Goal: Obtain resource: Download file/media

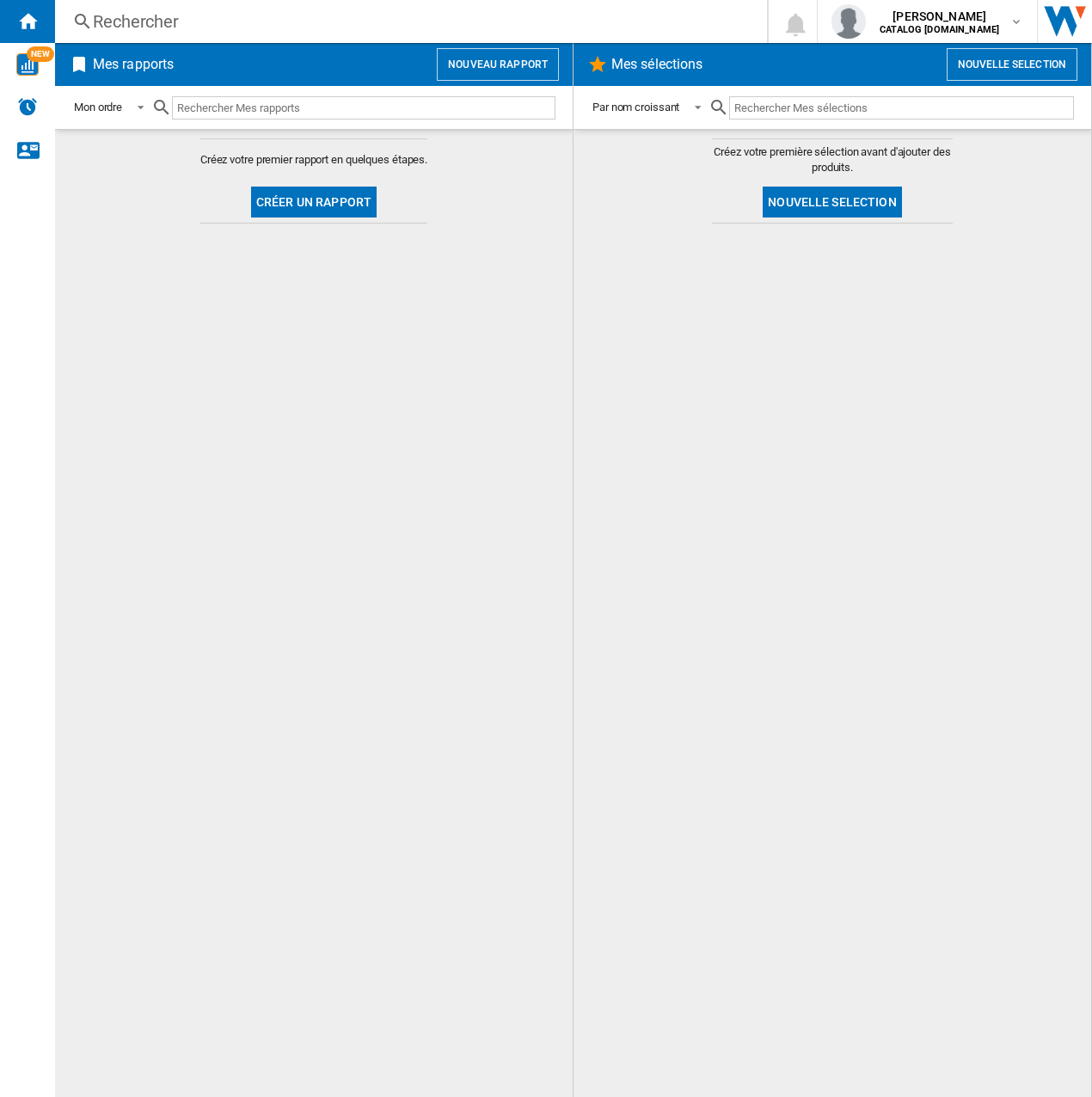
click at [485, 72] on button "Nouveau rapport" at bounding box center [498, 65] width 122 height 32
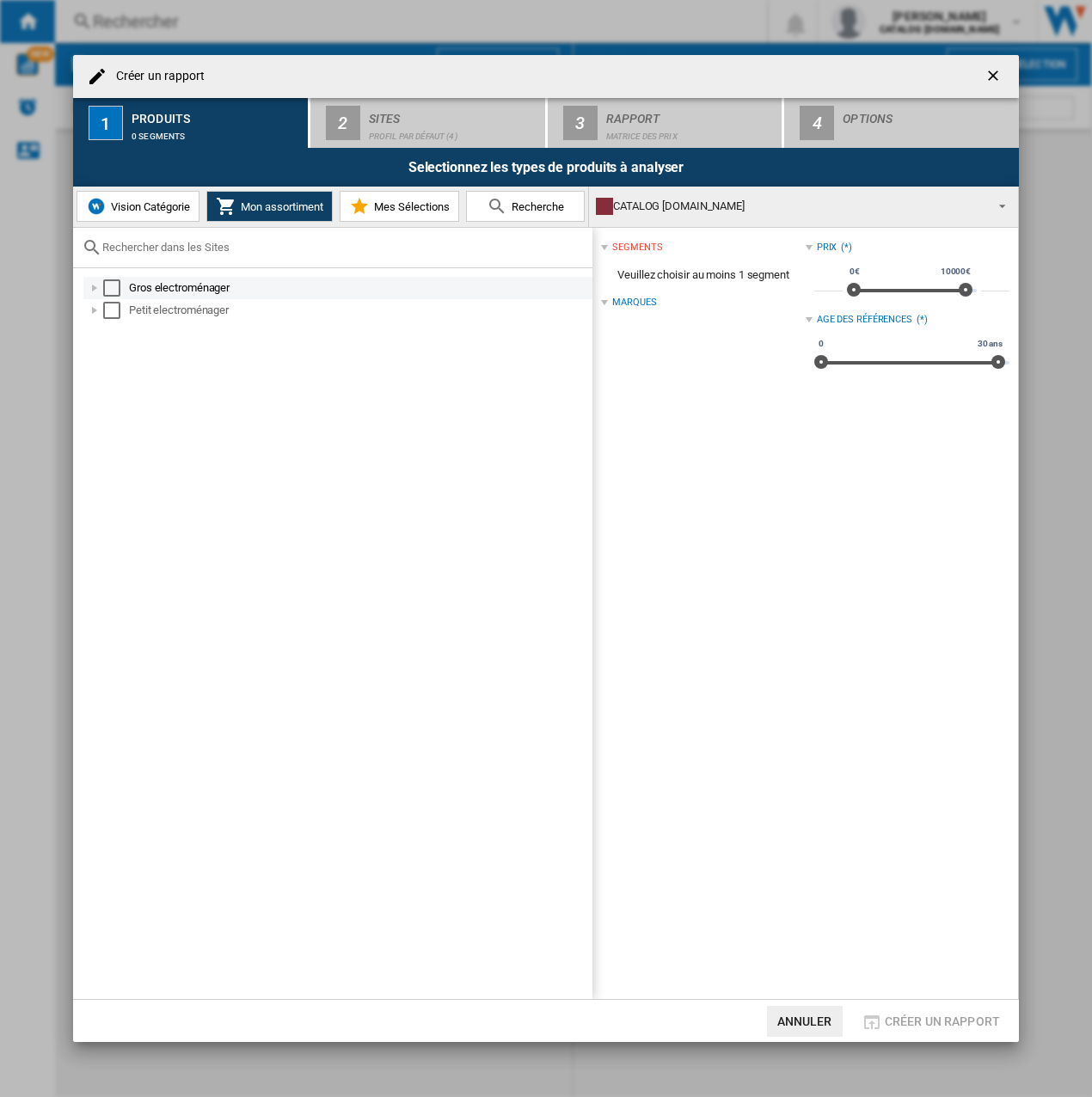
click at [111, 291] on div "Select" at bounding box center [111, 288] width 17 height 17
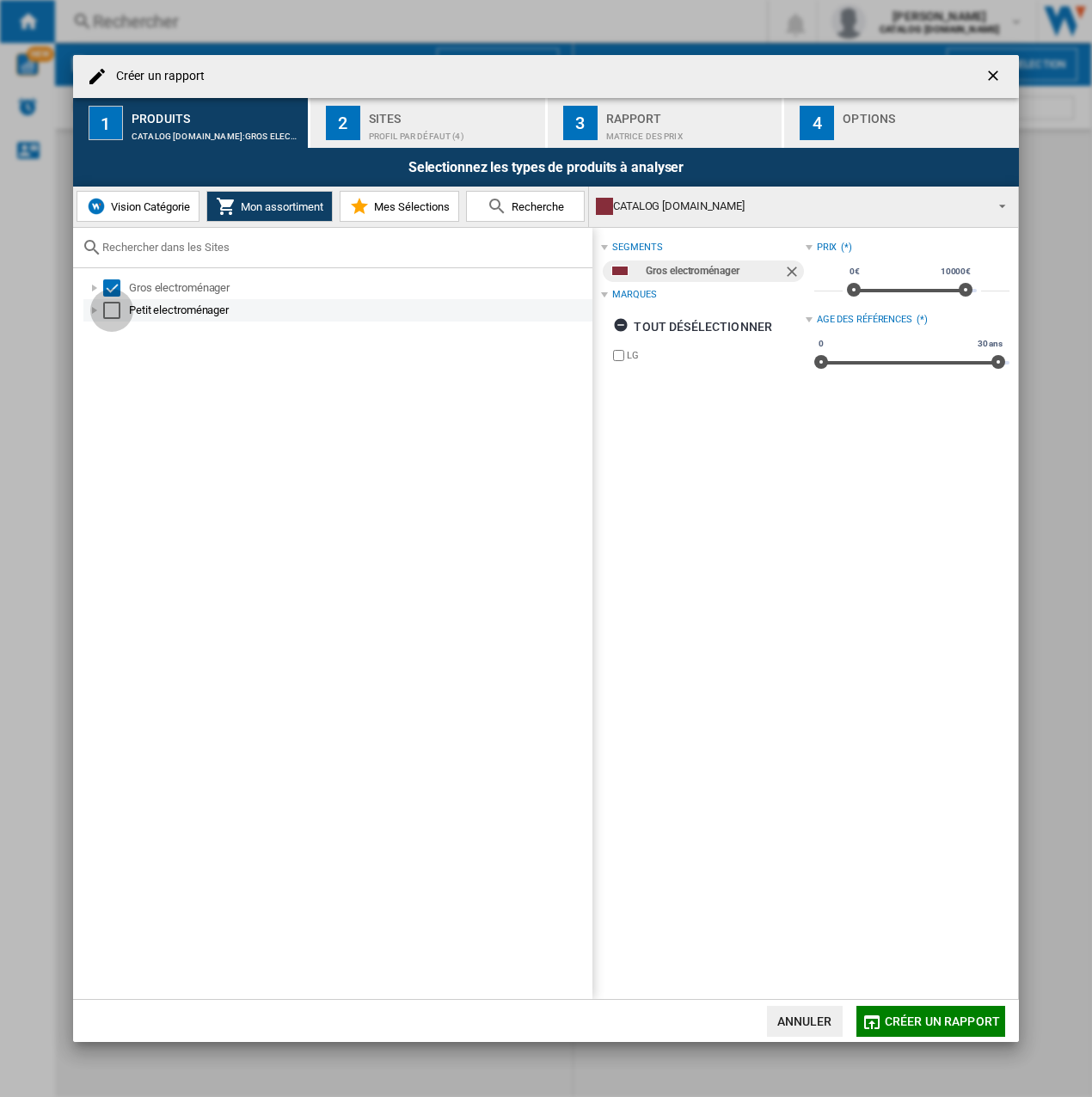
click at [111, 310] on div "Select" at bounding box center [111, 310] width 17 height 17
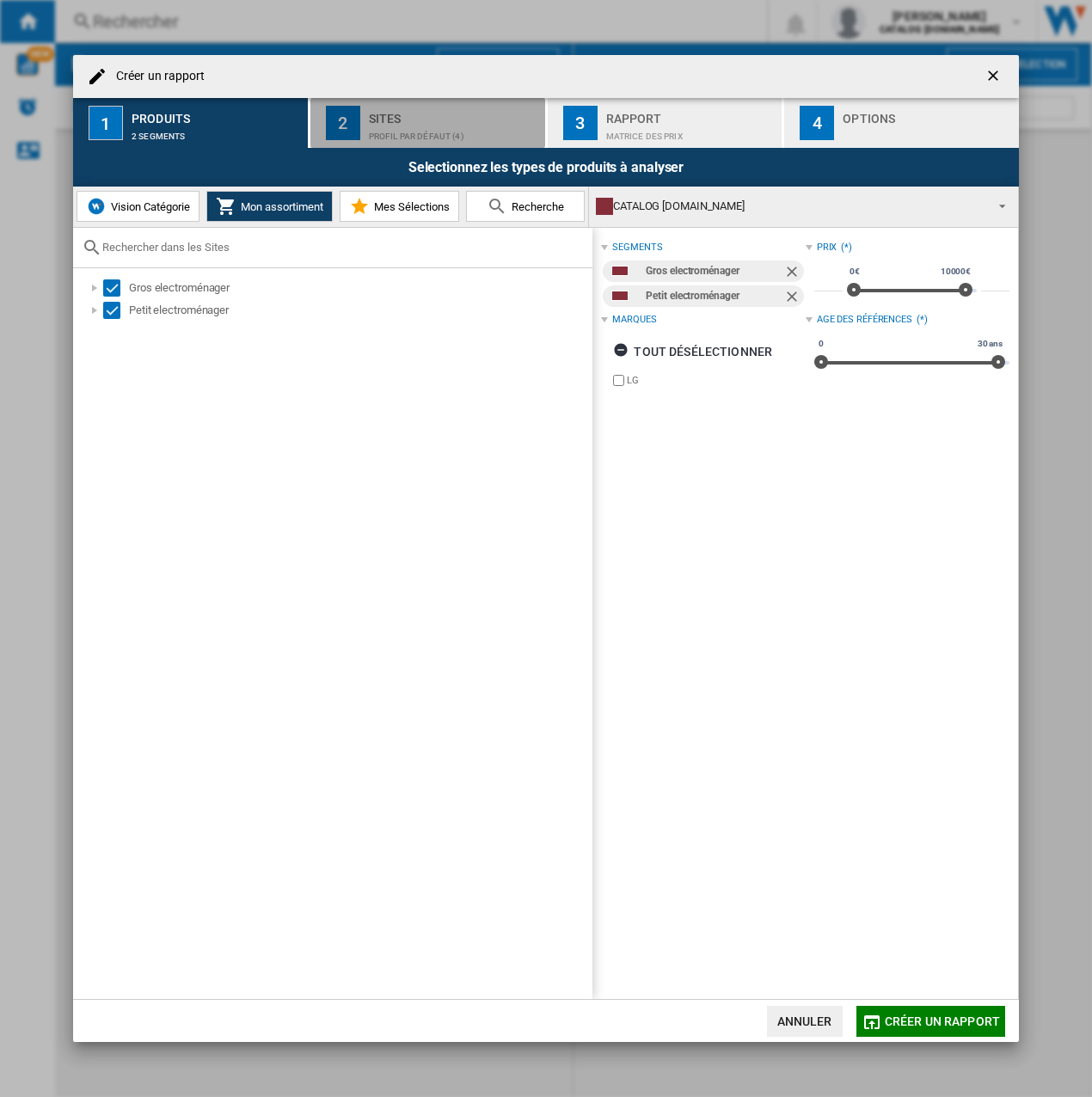
click at [440, 123] on div "Profil par défaut (4)" at bounding box center [454, 132] width 170 height 18
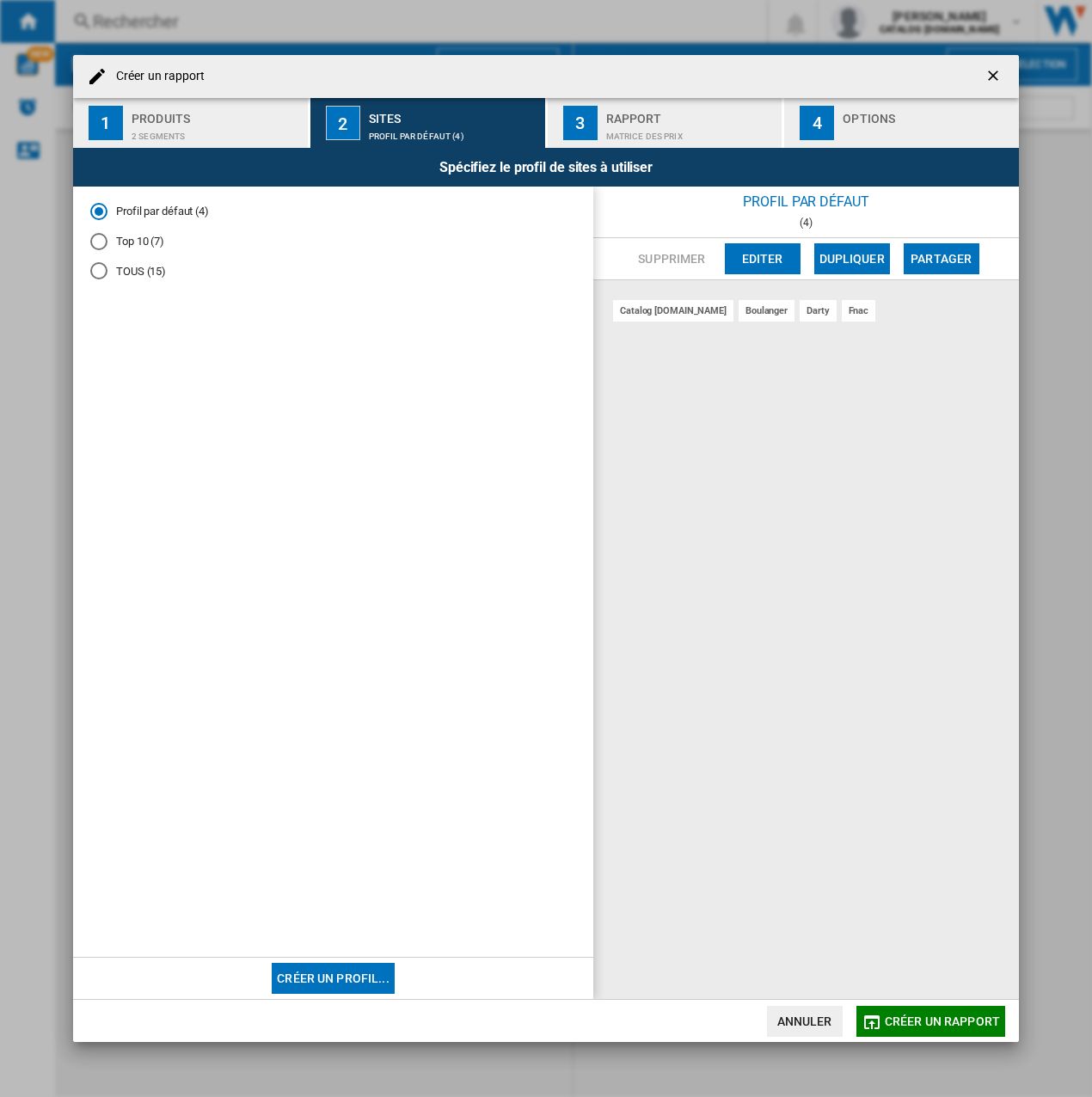
click at [94, 245] on div "Top 10 (7)" at bounding box center [98, 241] width 17 height 17
click at [584, 143] on button "3 Rapport Matrice des prix" at bounding box center [666, 123] width 236 height 50
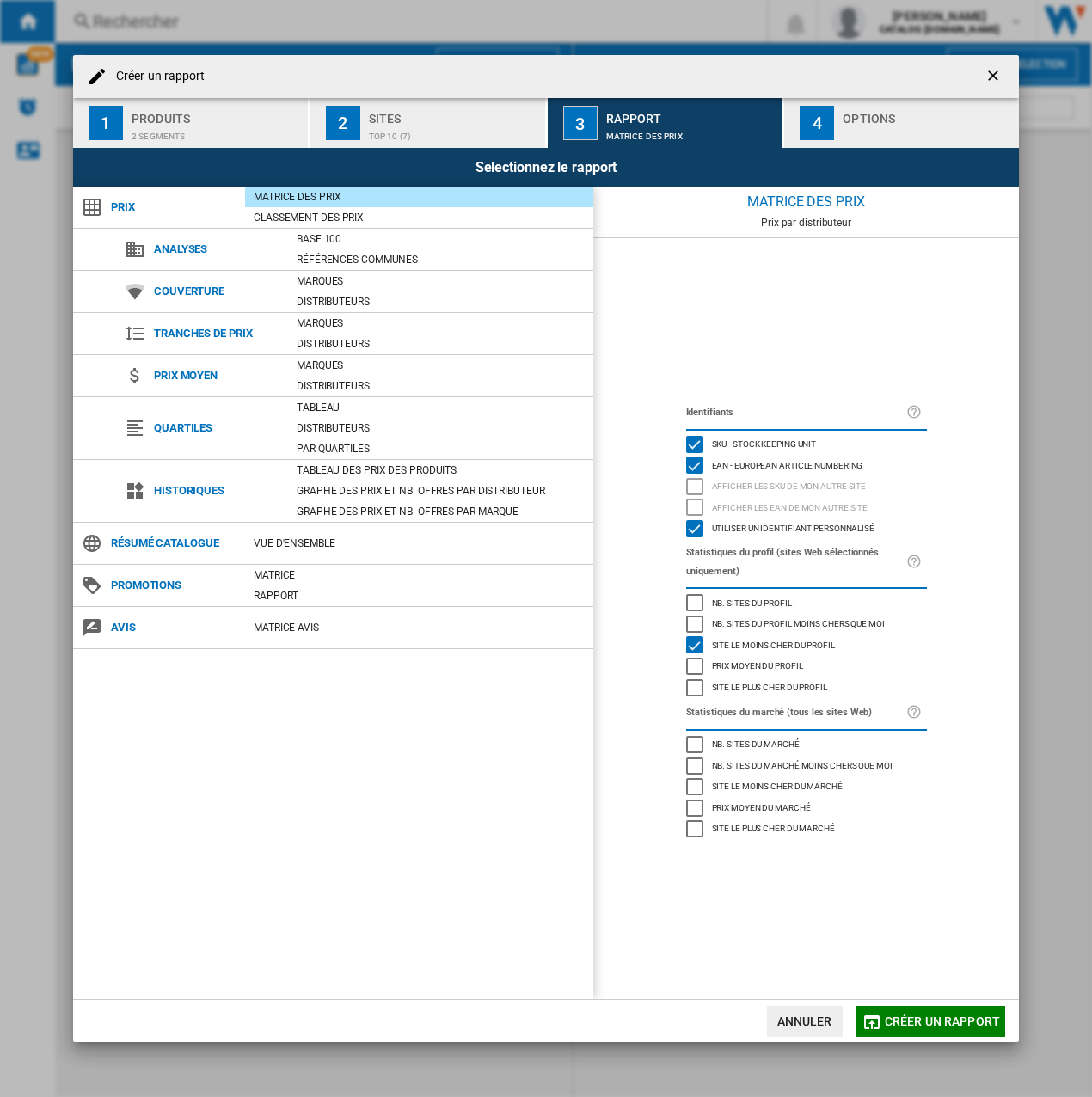
click at [833, 129] on div "4" at bounding box center [817, 123] width 34 height 34
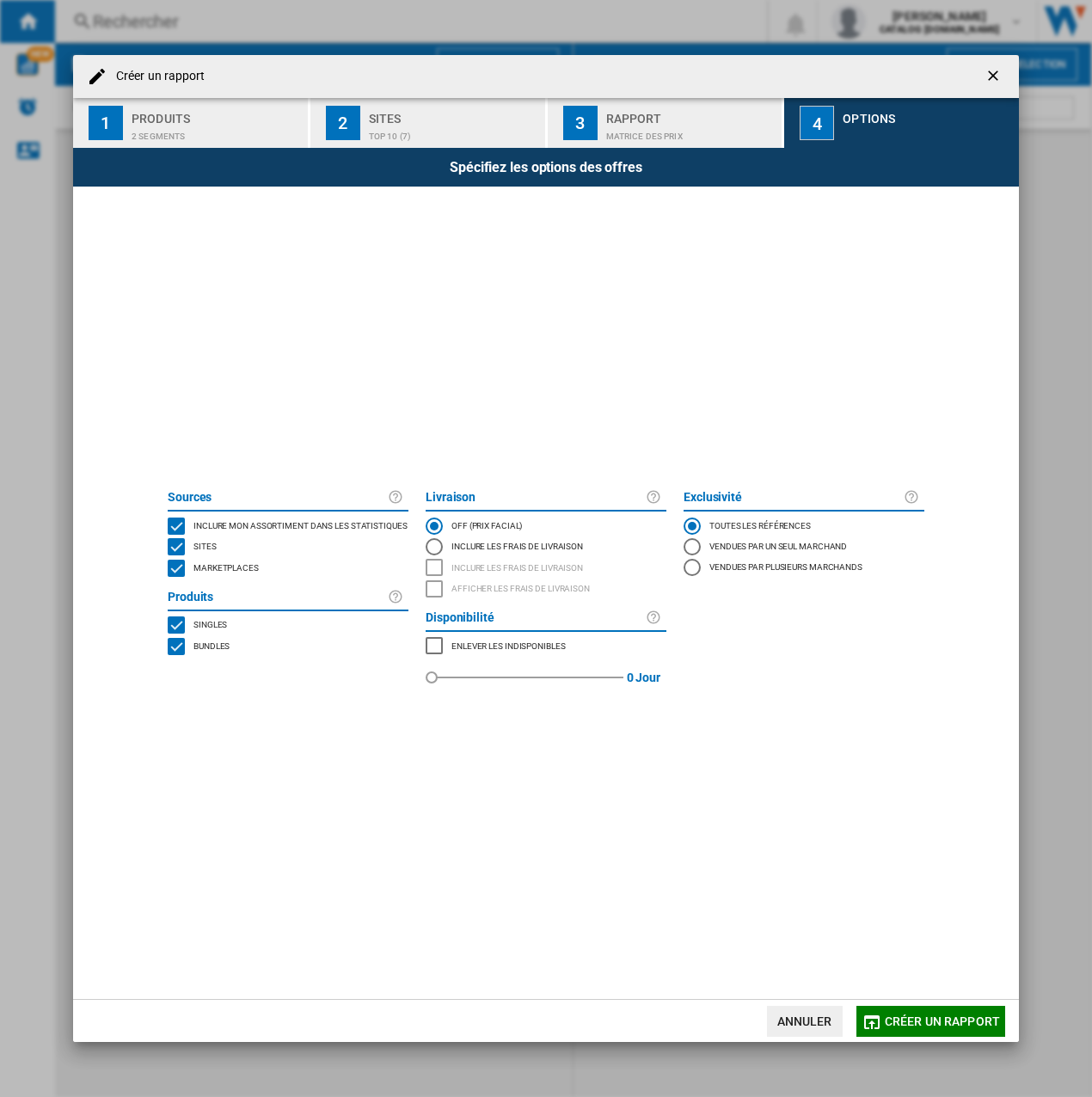
click at [171, 571] on div "MARKETPLACES" at bounding box center [176, 568] width 17 height 17
click at [892, 1022] on span "Créer un rapport" at bounding box center [943, 1021] width 115 height 13
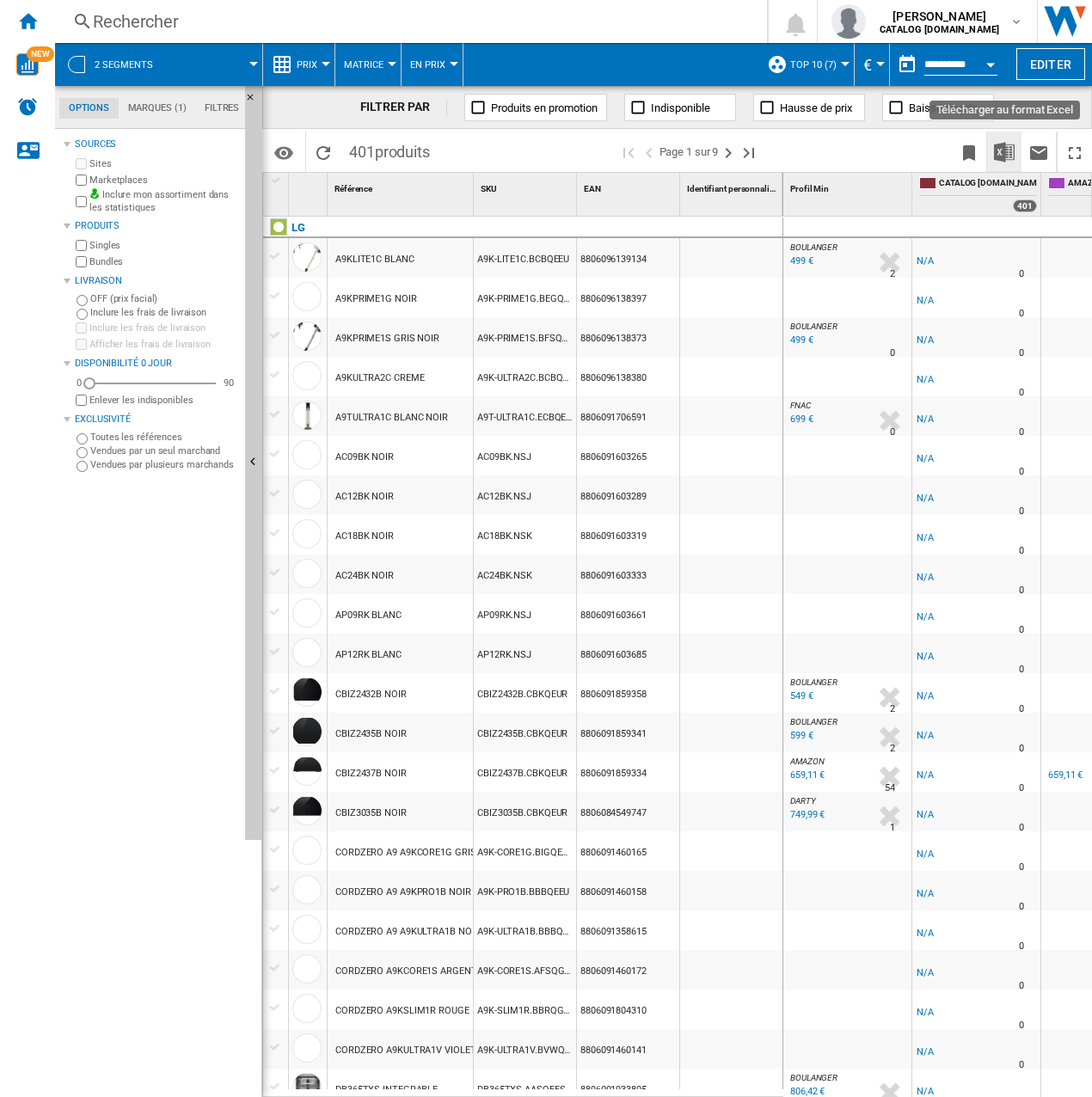
click at [1005, 146] on img "Télécharger au format Excel" at bounding box center [1004, 152] width 21 height 21
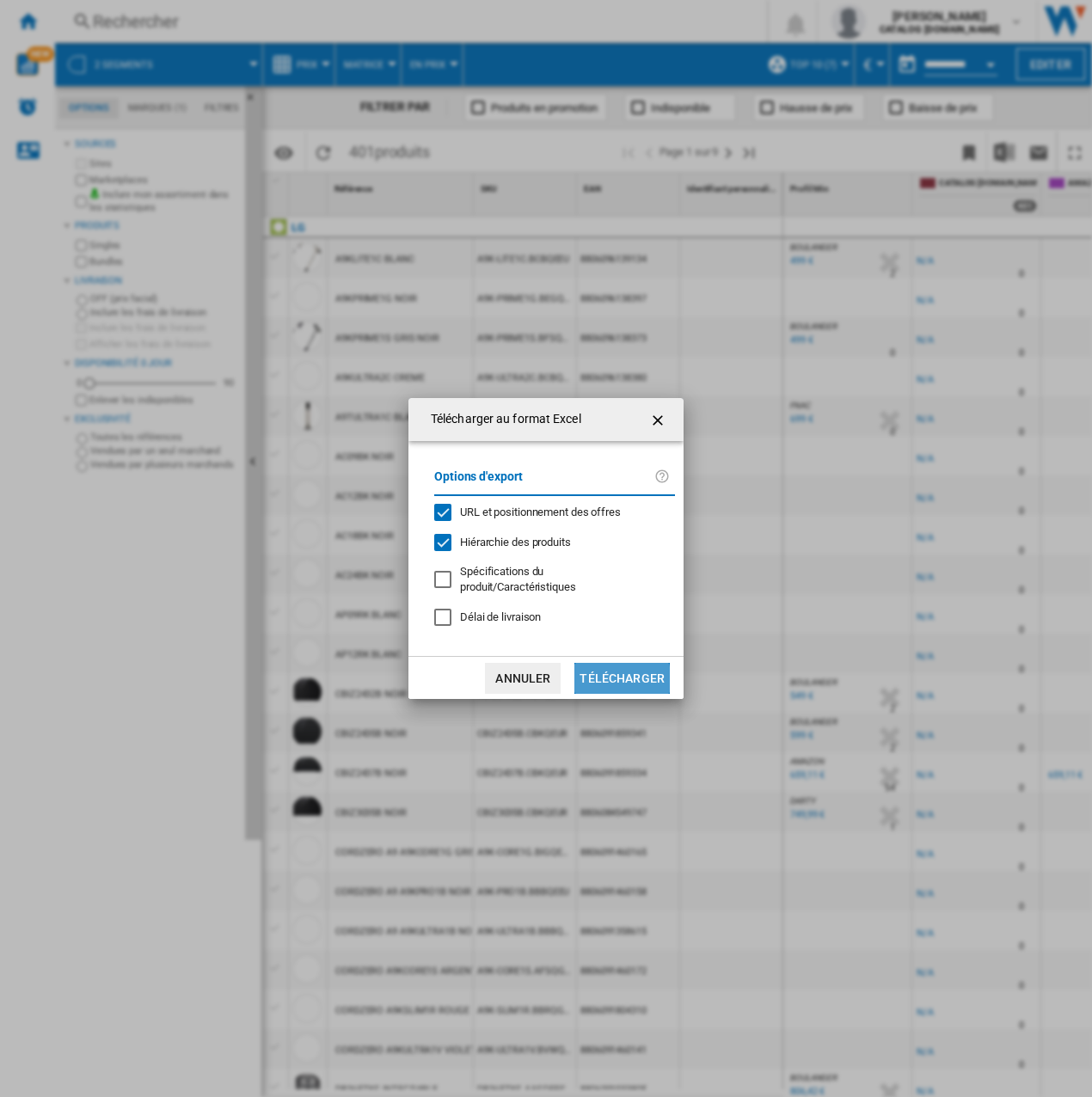
click at [598, 683] on button "Télécharger" at bounding box center [622, 678] width 95 height 31
